Goal: Task Accomplishment & Management: Manage account settings

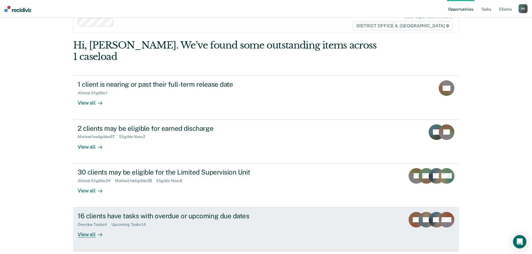
scroll to position [23, 0]
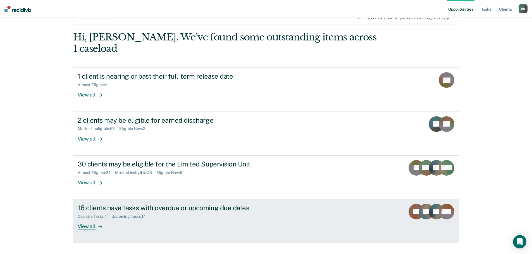
click at [86, 219] on div "View all" at bounding box center [93, 224] width 31 height 11
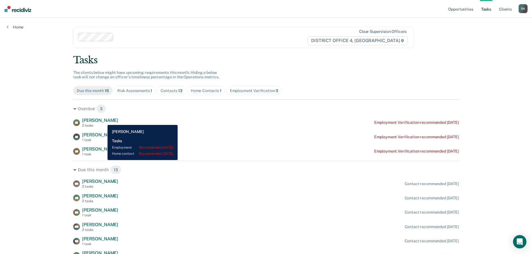
click at [104, 121] on span "[PERSON_NAME]" at bounding box center [100, 120] width 36 height 5
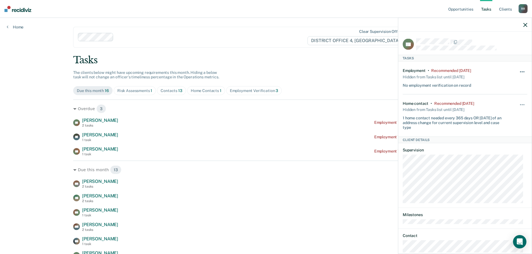
click at [519, 70] on button "button" at bounding box center [521, 74] width 9 height 9
click at [493, 106] on button "30 days" at bounding box center [507, 107] width 40 height 9
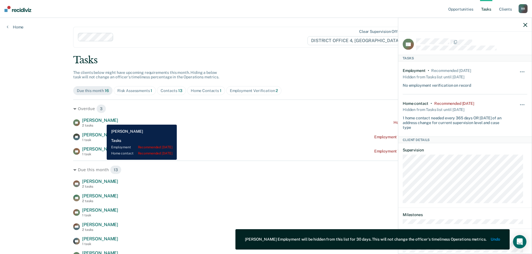
click at [102, 121] on span "[PERSON_NAME]" at bounding box center [100, 120] width 36 height 5
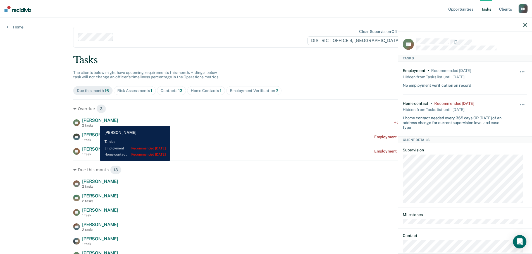
drag, startPoint x: 96, startPoint y: 122, endPoint x: 191, endPoint y: 121, distance: 95.7
click at [98, 121] on span "[PERSON_NAME]" at bounding box center [100, 120] width 36 height 5
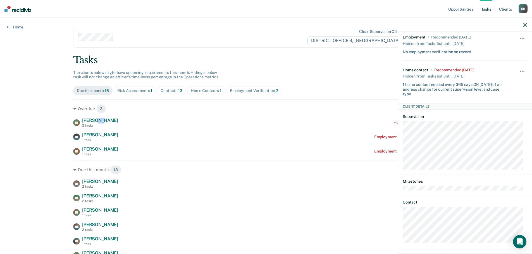
scroll to position [34, 0]
click at [402, 237] on div "NL Tasks Employment • Recommended [DATE] Hidden from Tasks list until [DATE] No…" at bounding box center [464, 142] width 133 height 221
click at [527, 27] on icon "button" at bounding box center [525, 25] width 4 height 4
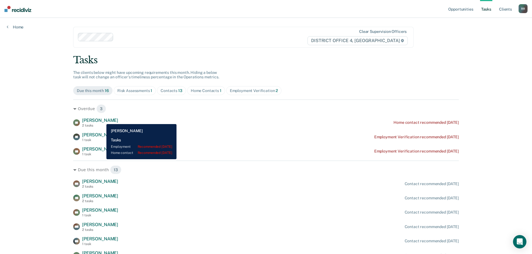
click at [102, 120] on span "[PERSON_NAME]" at bounding box center [100, 120] width 36 height 5
